Goal: Find specific page/section: Find specific page/section

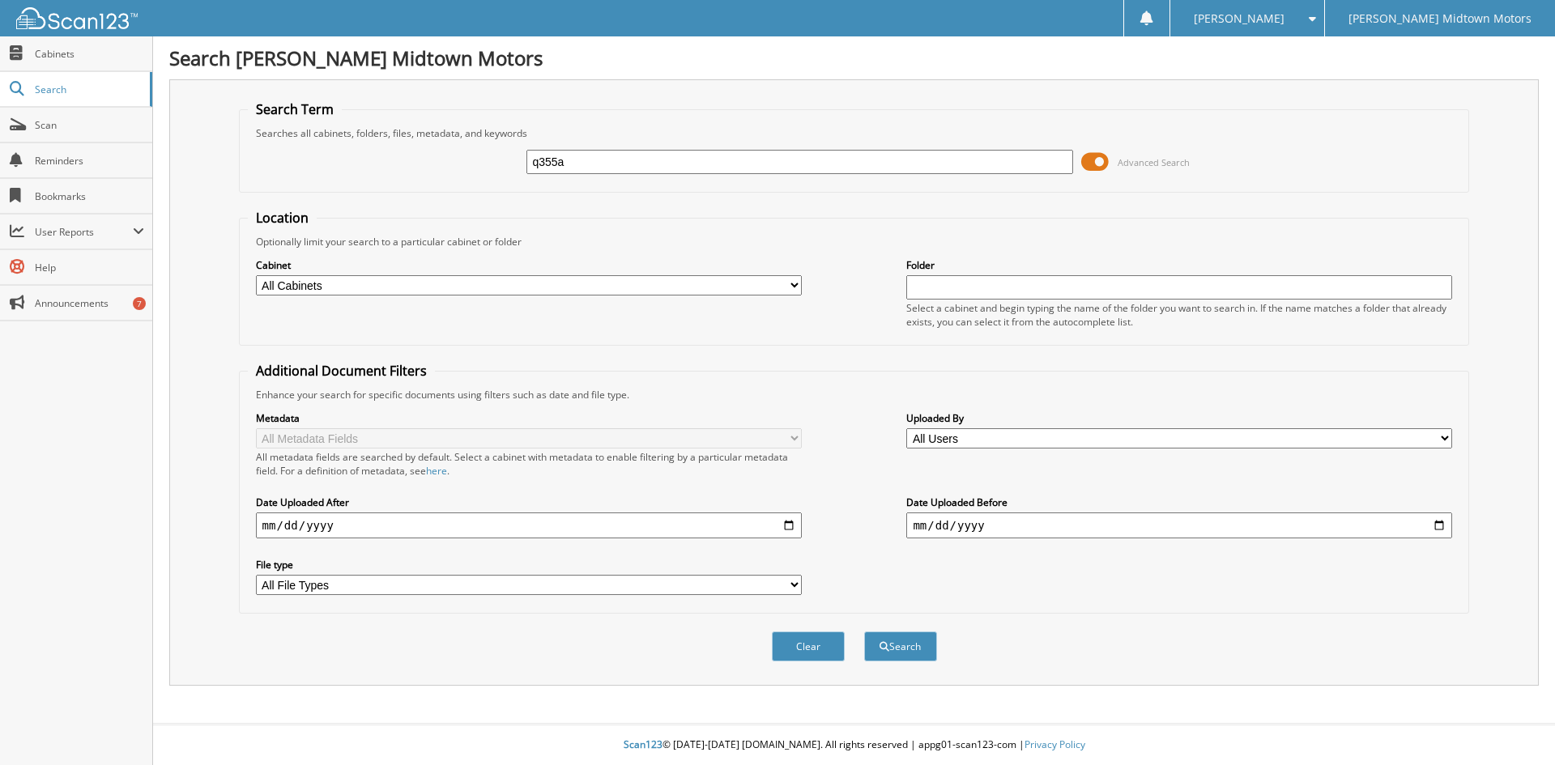
type input "q355a"
click at [864, 632] on button "Search" at bounding box center [900, 647] width 73 height 30
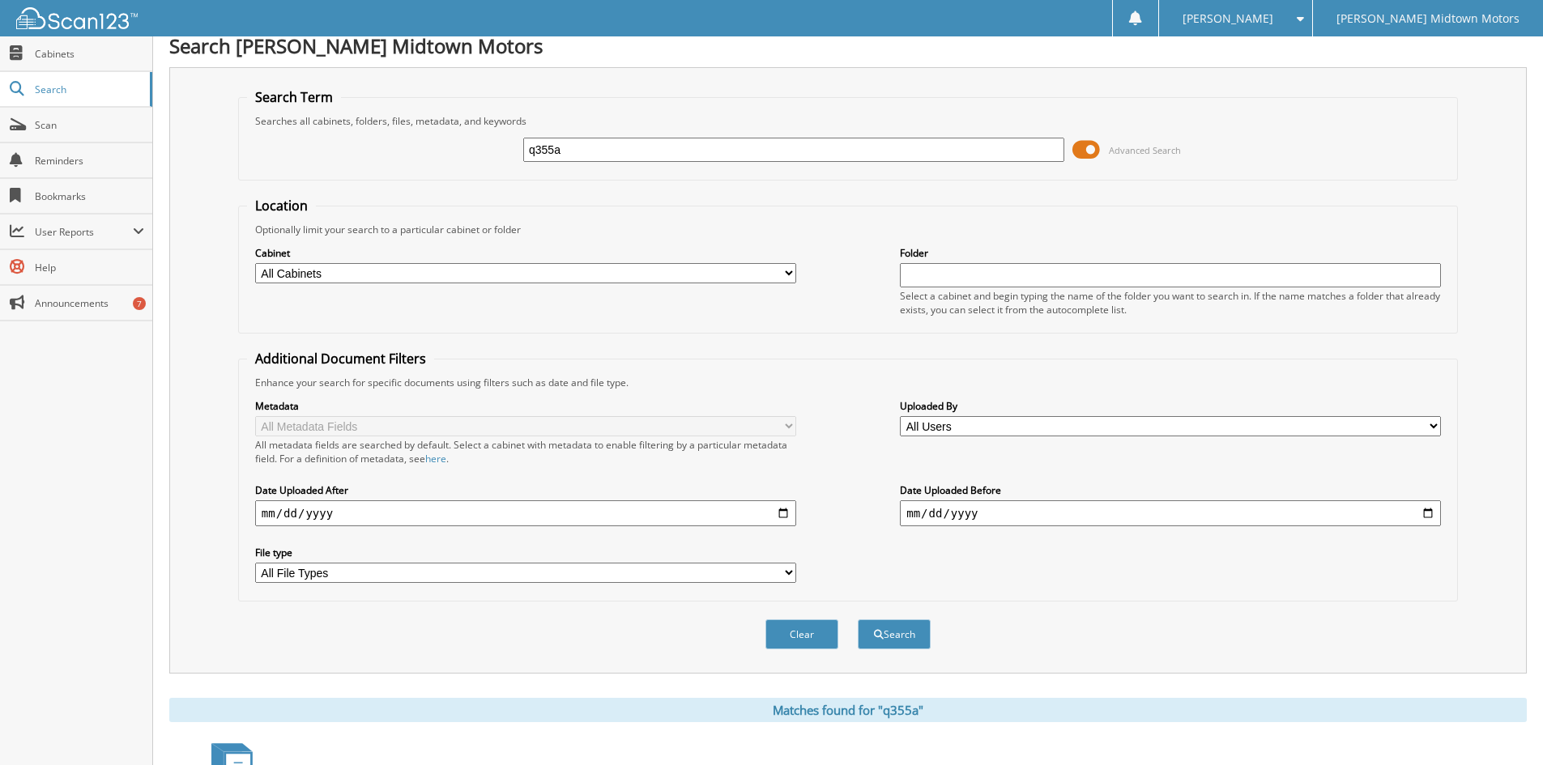
scroll to position [230, 0]
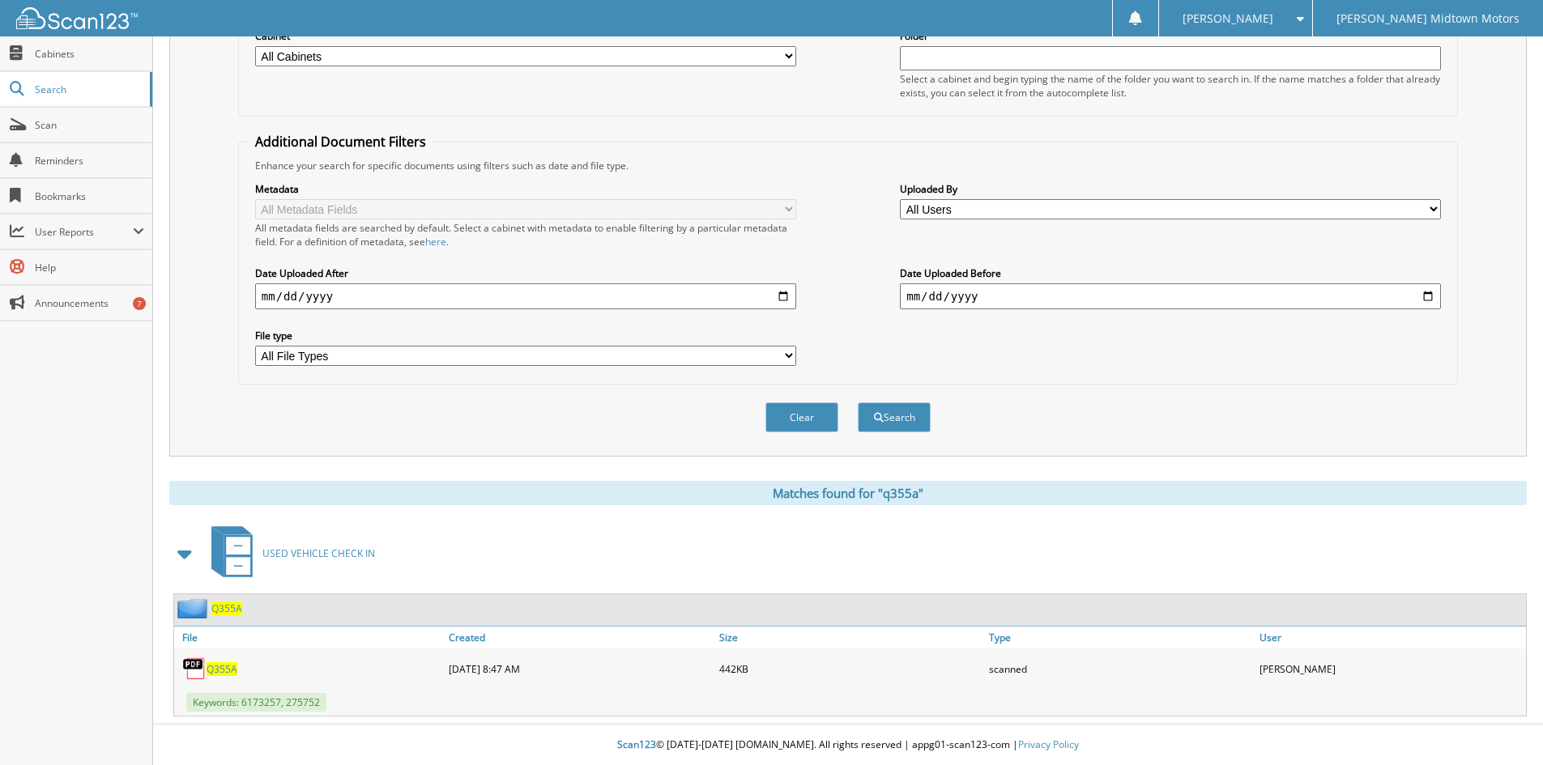
click at [228, 669] on span "Q355A" at bounding box center [222, 670] width 31 height 14
click at [818, 419] on button "Clear" at bounding box center [801, 418] width 73 height 30
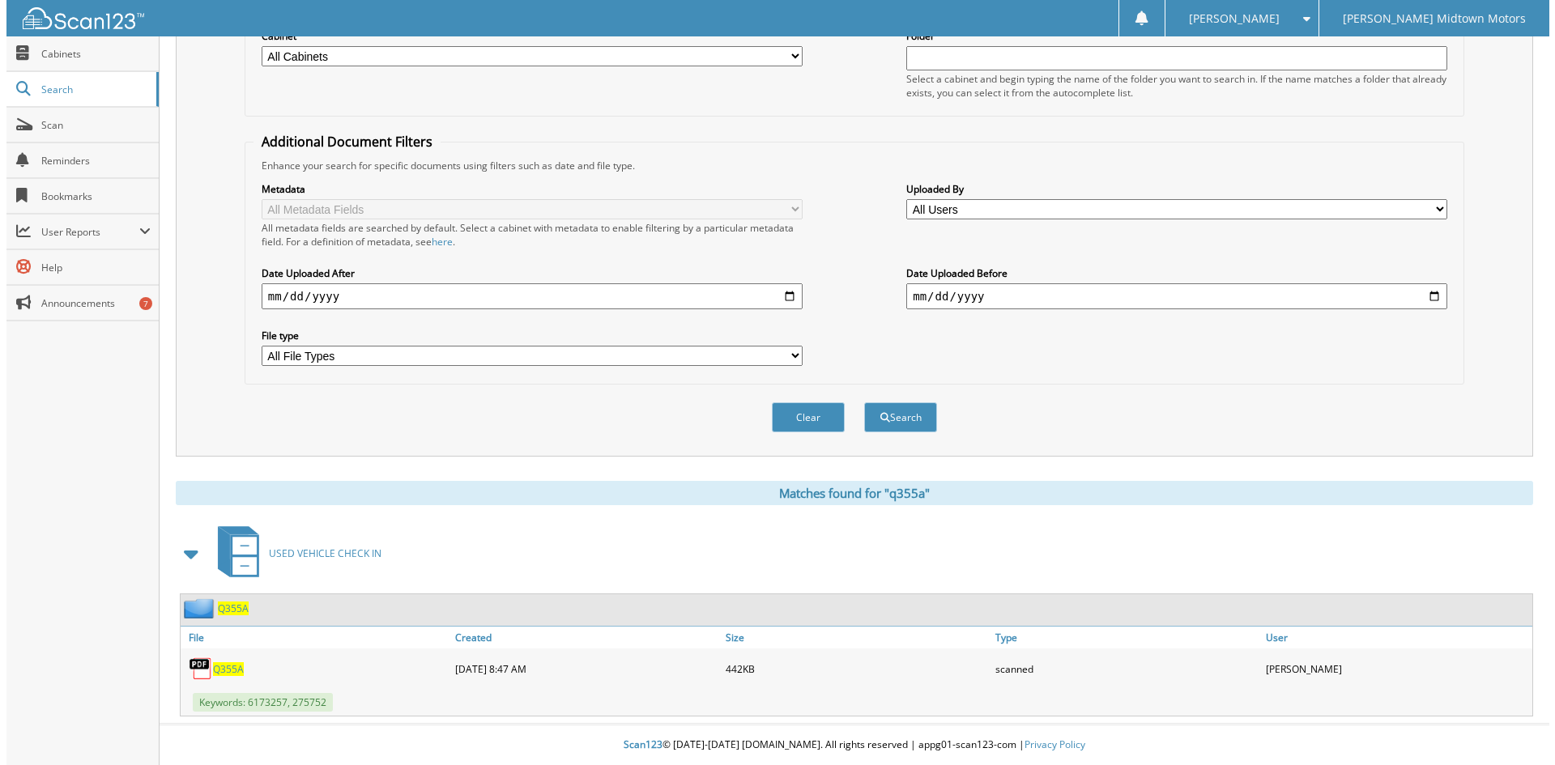
scroll to position [0, 0]
